Goal: Communication & Community: Connect with others

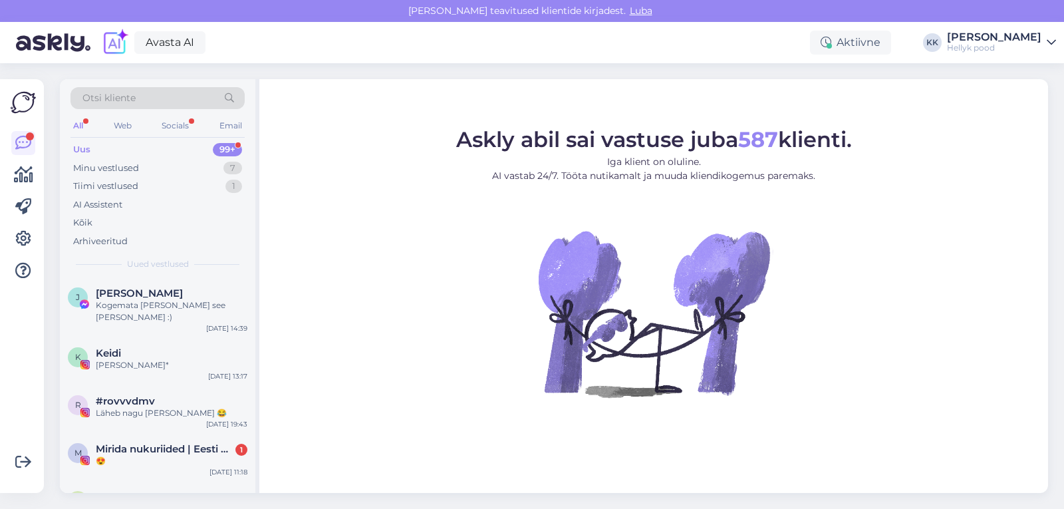
click at [82, 148] on div "Uus" at bounding box center [81, 149] width 17 height 13
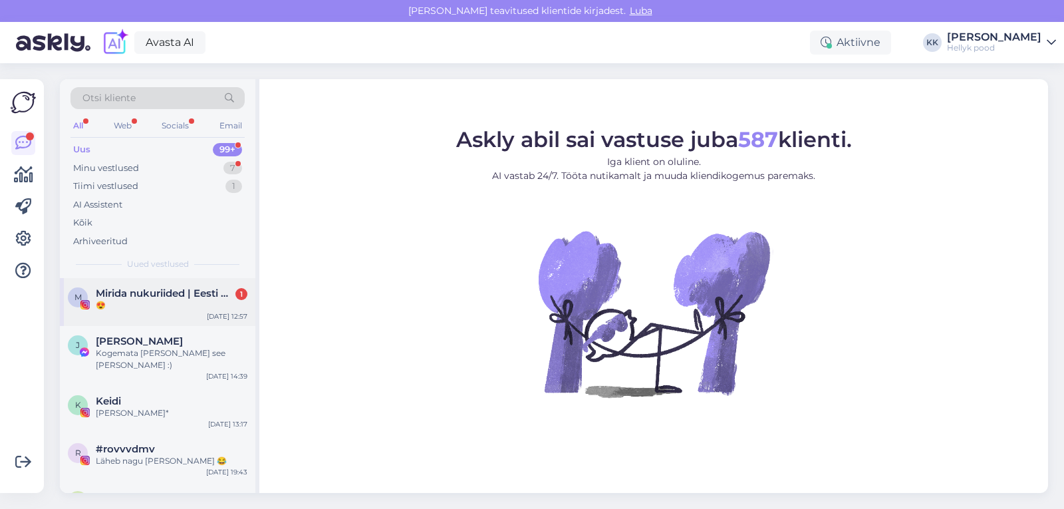
click at [148, 297] on span "Mirida nukuriided | Eesti käsitöö 🇪🇪" at bounding box center [165, 293] width 138 height 12
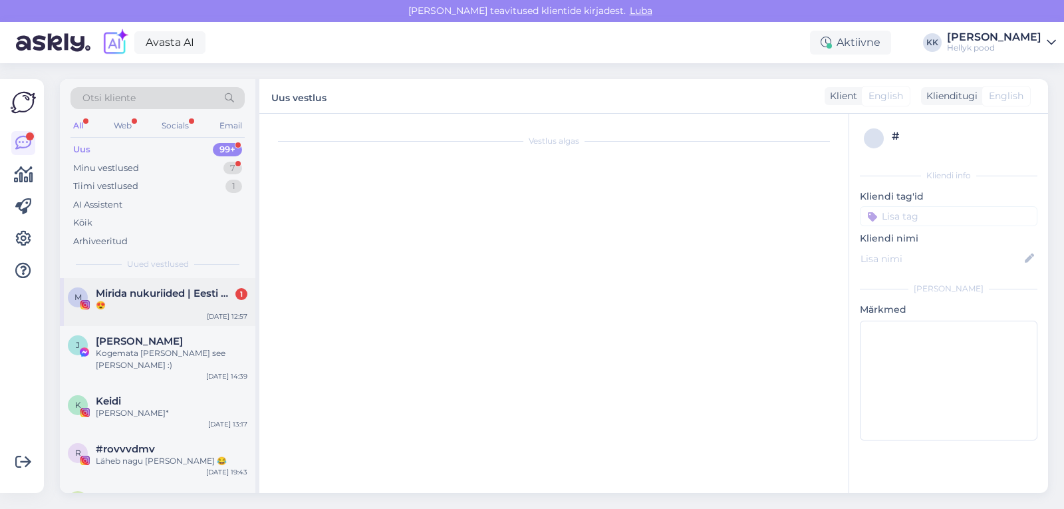
scroll to position [168, 0]
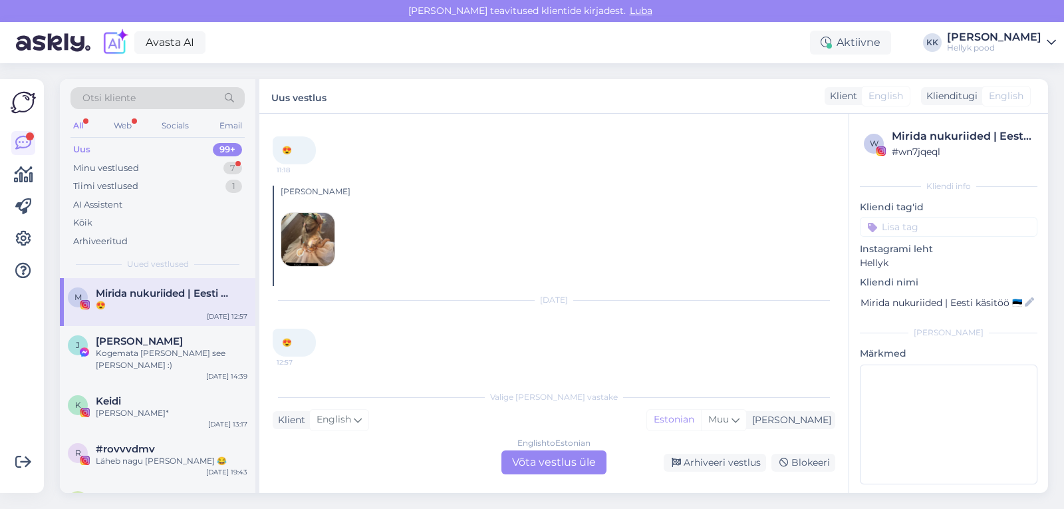
click at [85, 146] on div "Uus" at bounding box center [81, 149] width 17 height 13
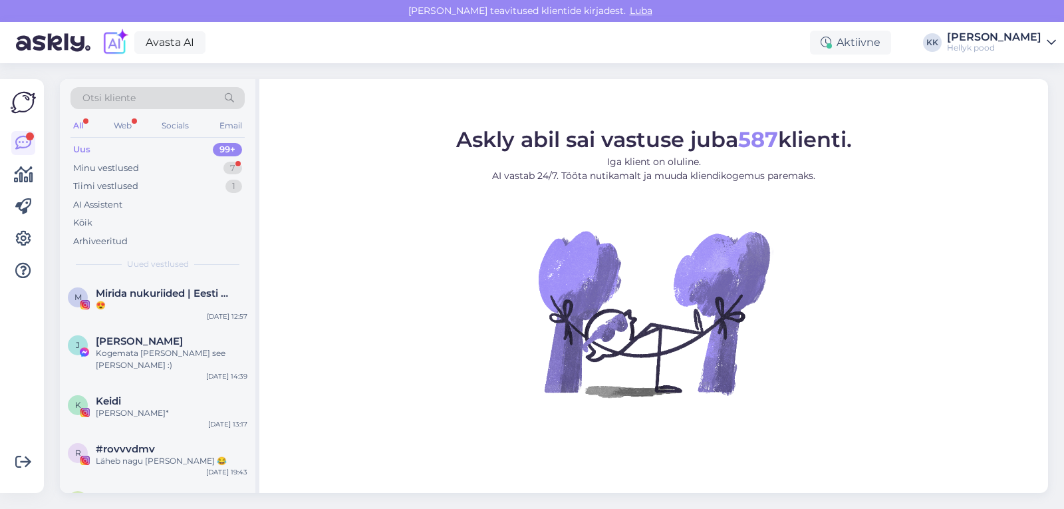
click at [87, 146] on div "Uus" at bounding box center [81, 149] width 17 height 13
click at [86, 165] on div "Minu vestlused" at bounding box center [106, 168] width 66 height 13
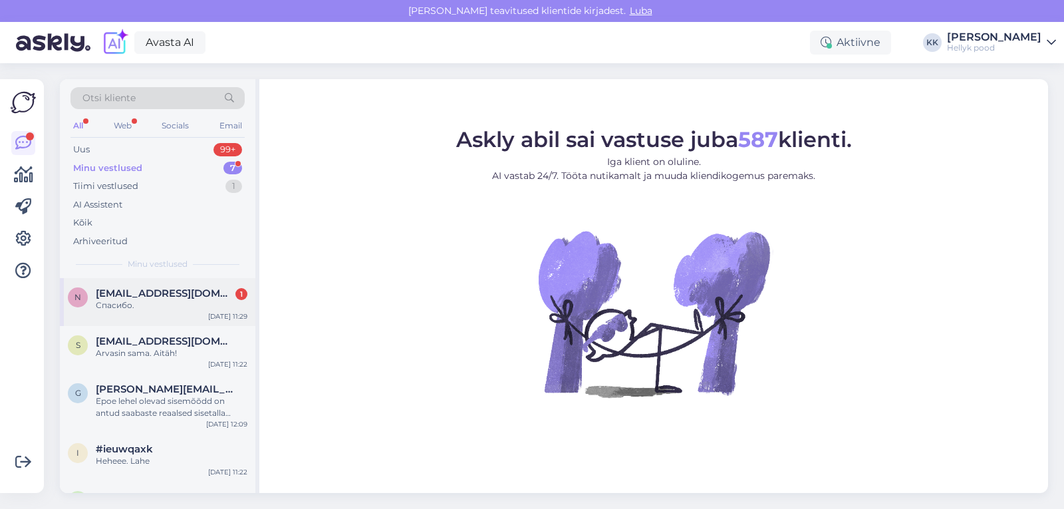
click at [143, 297] on span "[EMAIL_ADDRESS][DOMAIN_NAME]" at bounding box center [165, 293] width 138 height 12
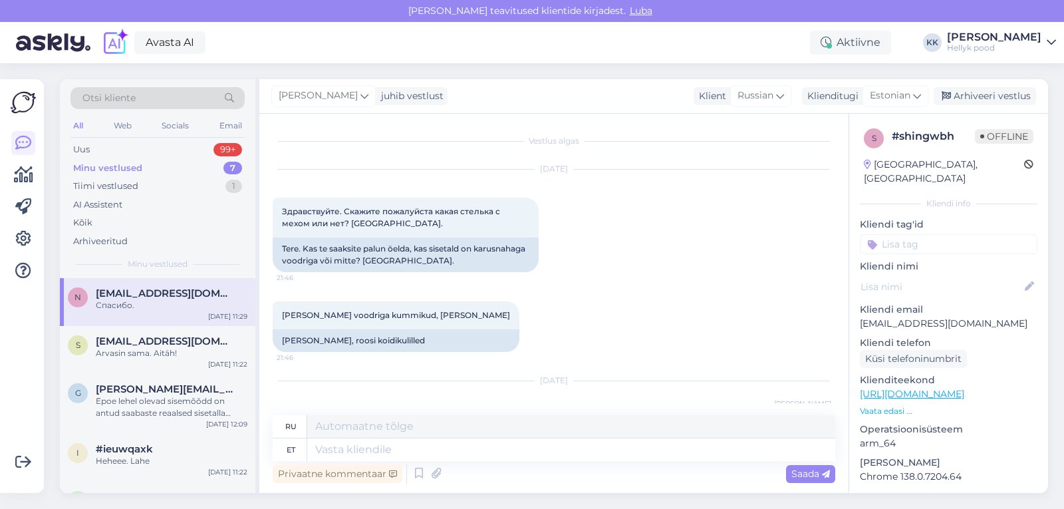
scroll to position [175, 0]
